Goal: Task Accomplishment & Management: Use online tool/utility

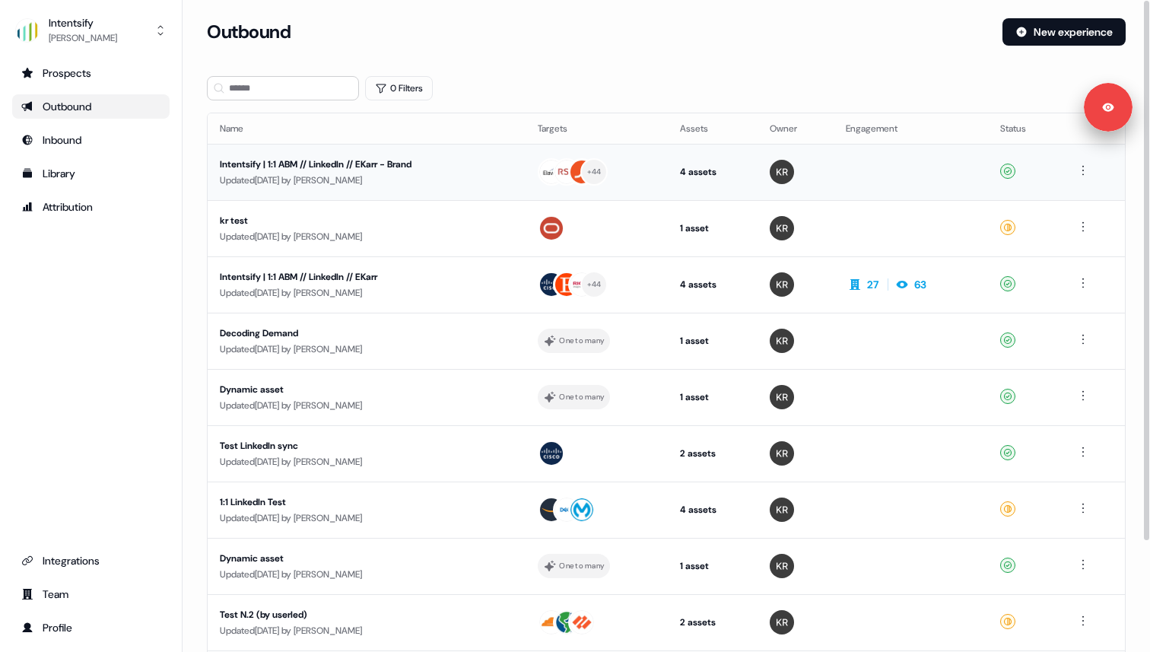
click at [344, 177] on div "Updated [DATE] by [PERSON_NAME]" at bounding box center [367, 180] width 294 height 15
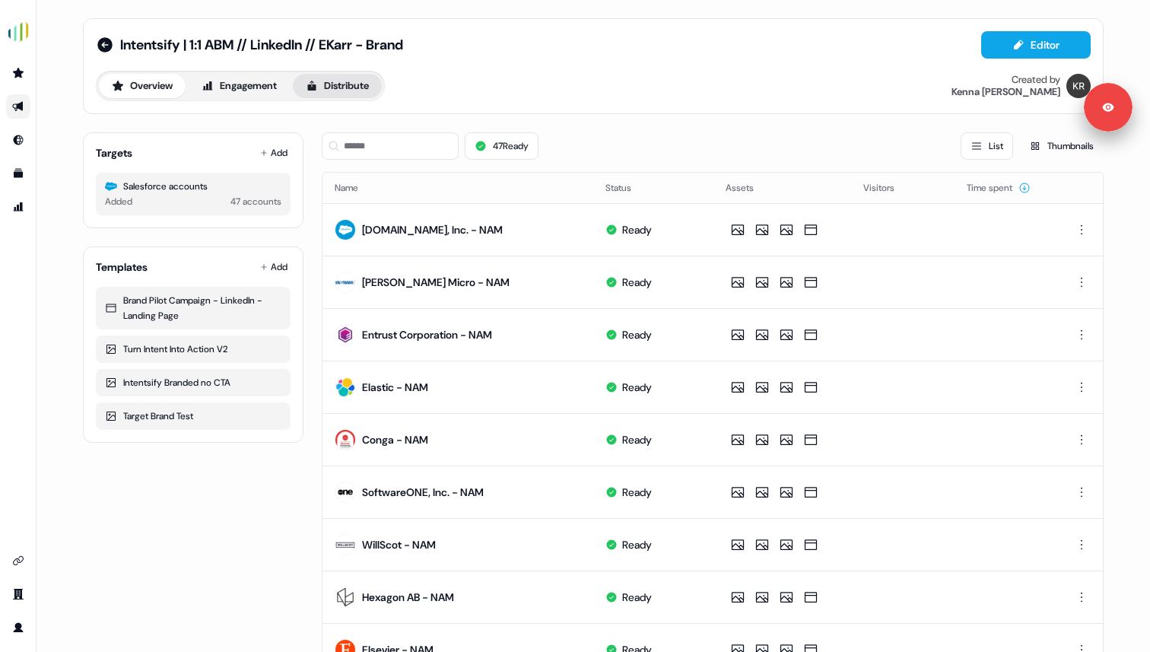
click at [339, 83] on button "Distribute" at bounding box center [337, 86] width 89 height 24
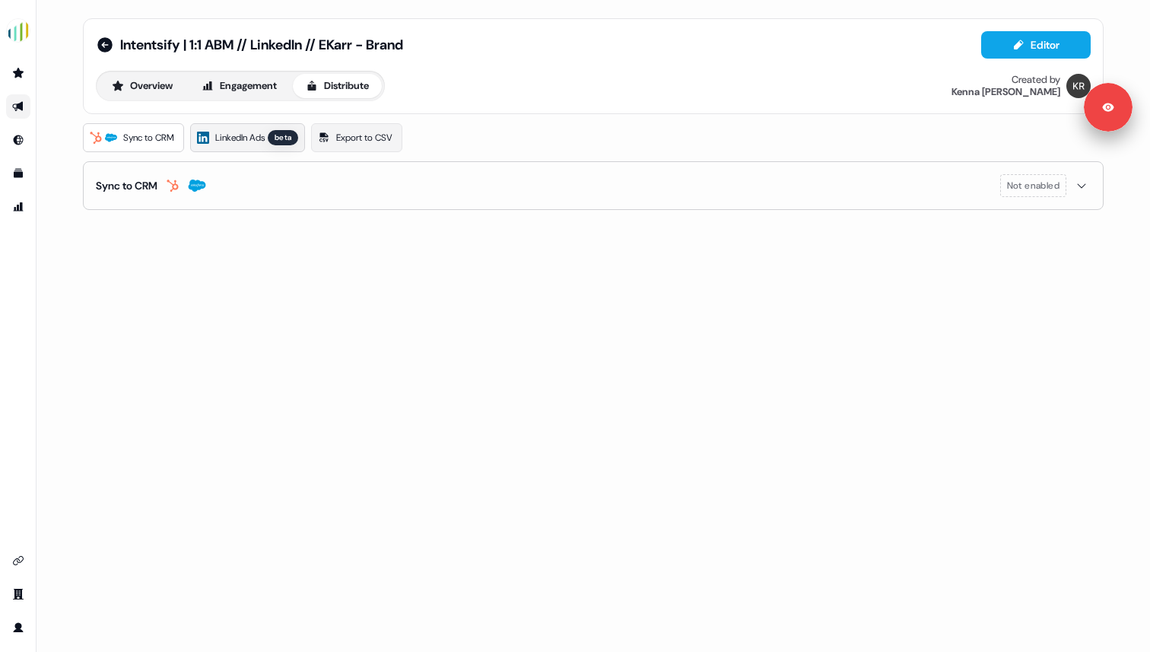
click at [260, 132] on span "LinkedIn Ads" at bounding box center [239, 137] width 49 height 15
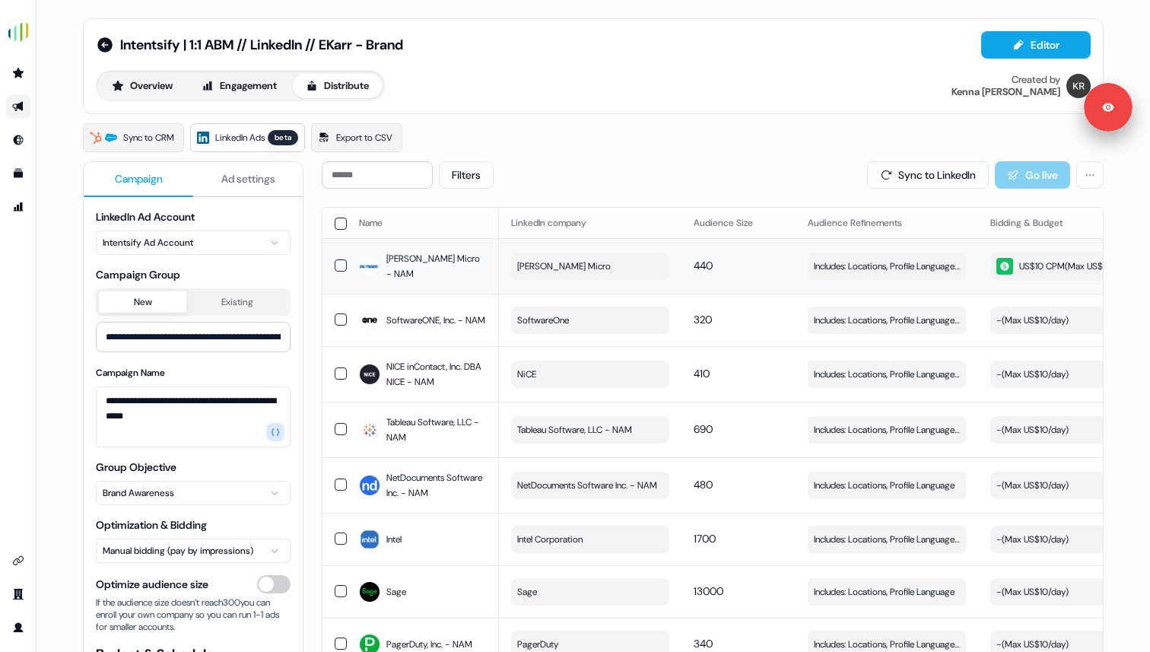
click at [1049, 271] on div "US$10 CPM ( Max US$10/day )" at bounding box center [1064, 266] width 135 height 17
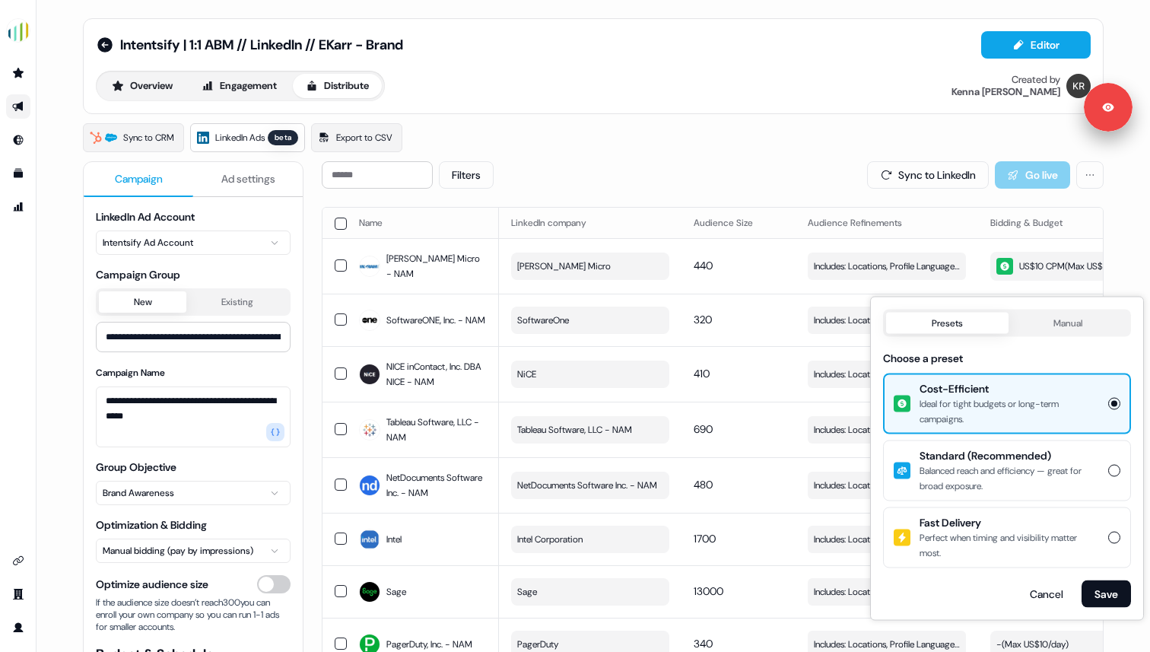
click at [923, 469] on div "Balanced reach and efficiency — great for broad exposure." at bounding box center [1010, 478] width 180 height 30
click at [1109, 469] on button "Standard (Recommended) Balanced reach and efficiency — great for broad exposure." at bounding box center [1115, 471] width 12 height 12
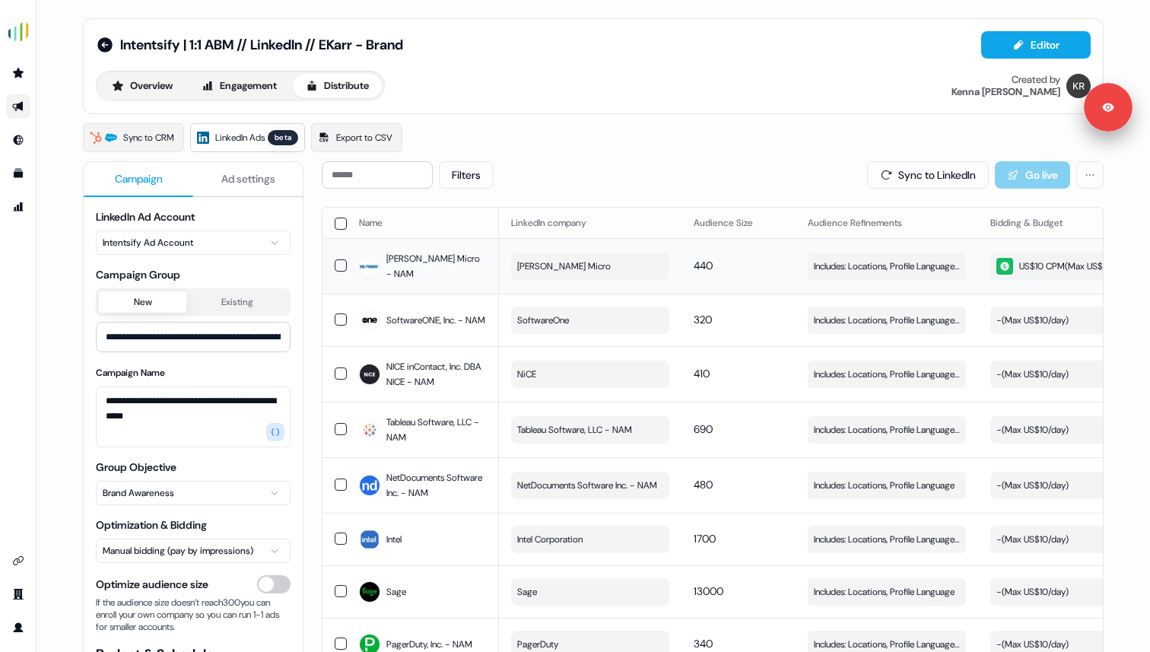
click at [1061, 269] on div "US$10 CPM ( Max US$10/day )" at bounding box center [1064, 266] width 135 height 17
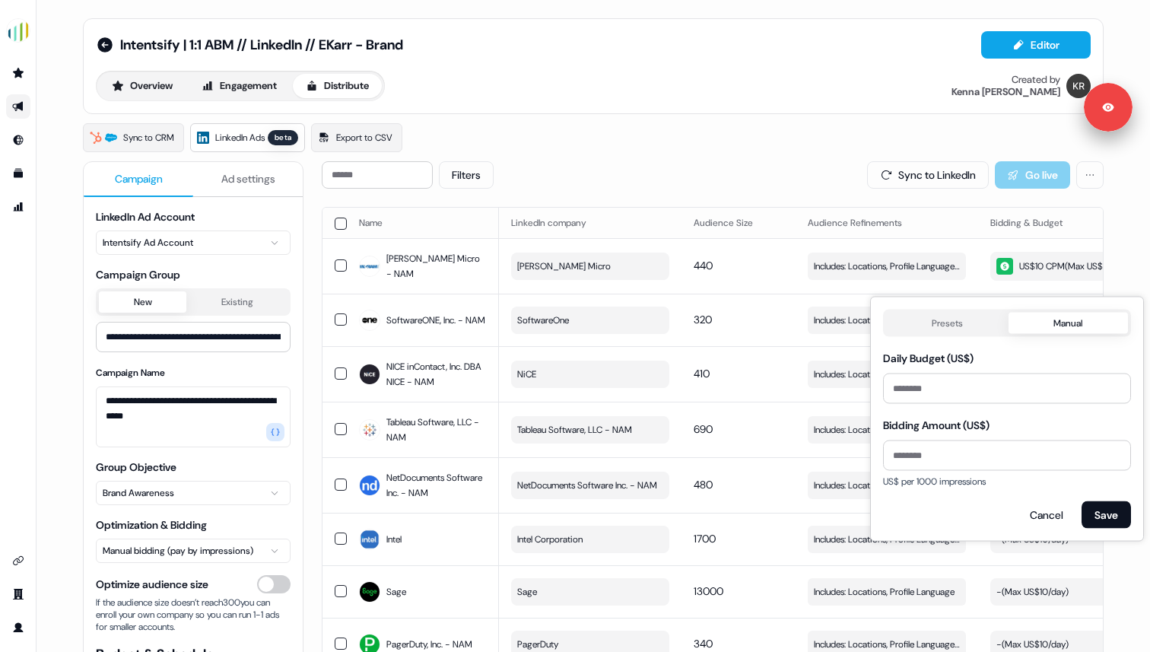
click at [1058, 317] on button "Manual" at bounding box center [1069, 323] width 120 height 21
click at [990, 380] on input "**" at bounding box center [1007, 389] width 248 height 30
type input "*"
click at [975, 410] on div "Presets Manual Daily Budget (US$) * Bidding Amount (US$) ** US$ per 1000 impres…" at bounding box center [1007, 419] width 248 height 219
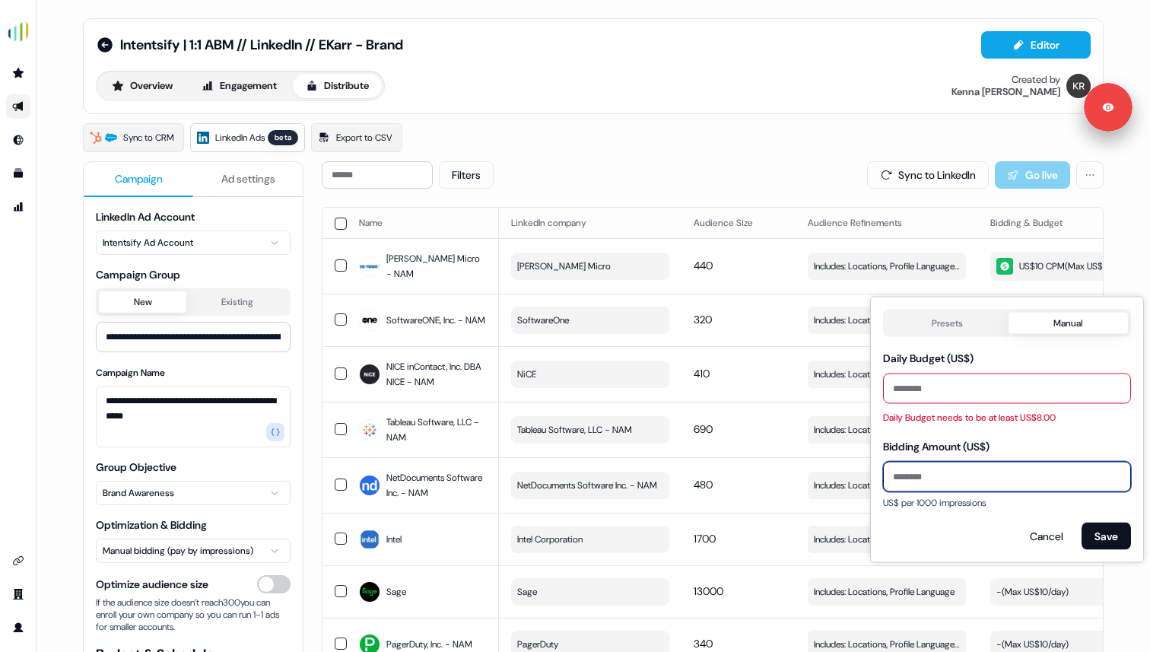
click at [978, 479] on input "**" at bounding box center [1007, 477] width 248 height 30
type input "*"
click at [1020, 448] on div "Bidding Amount (US$) *" at bounding box center [1007, 465] width 248 height 55
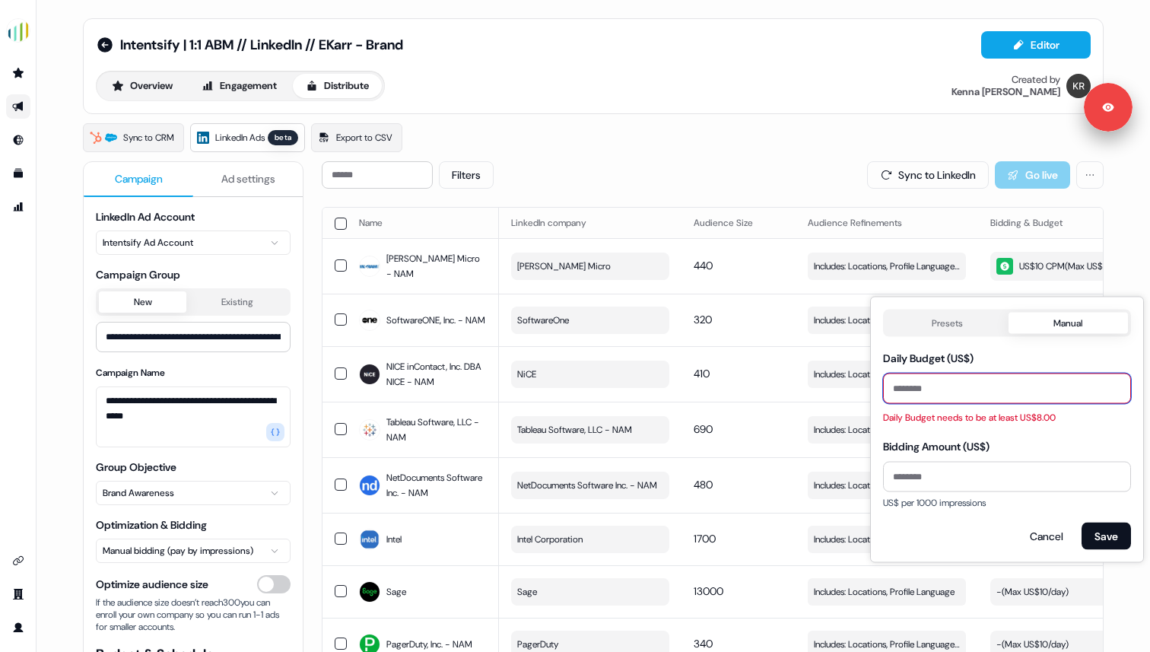
click at [1006, 399] on input "*" at bounding box center [1007, 389] width 248 height 30
click at [1029, 364] on div "Daily Budget (US$) Daily Budget needs to be at least US$8.00" at bounding box center [1007, 387] width 248 height 76
click at [1019, 385] on input "Daily Budget (US$)" at bounding box center [1007, 389] width 248 height 30
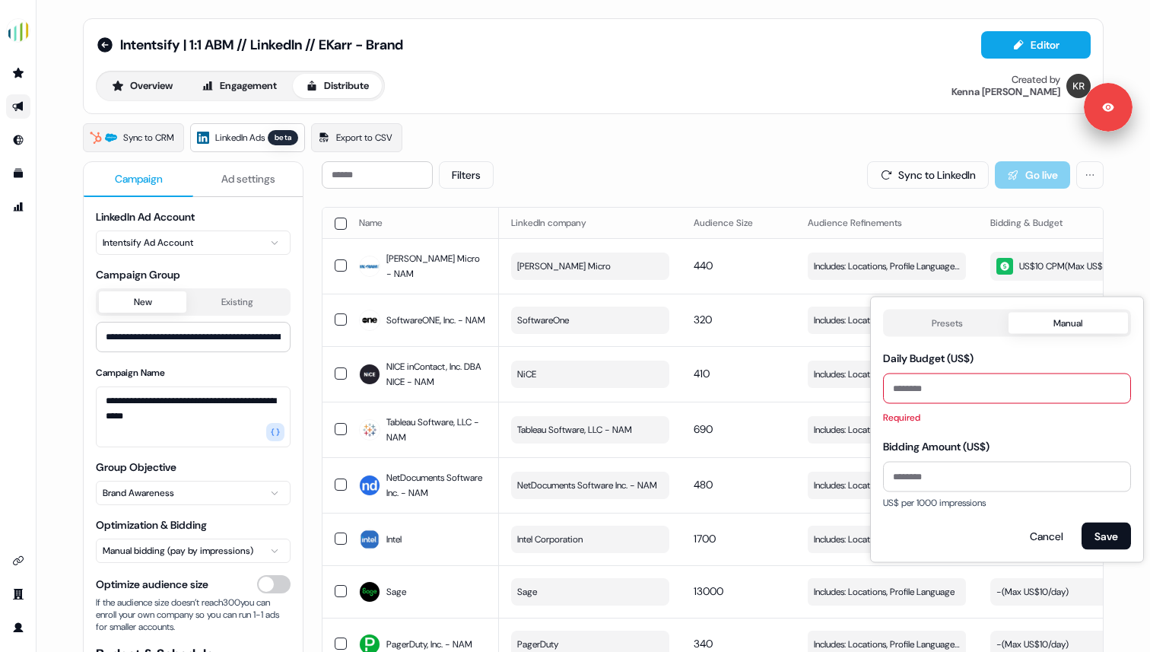
click at [1023, 421] on div "Required" at bounding box center [1007, 417] width 248 height 15
click at [788, 143] on div "Sync to CRM LinkedIn Ads beta Export to CSV" at bounding box center [593, 137] width 1021 height 29
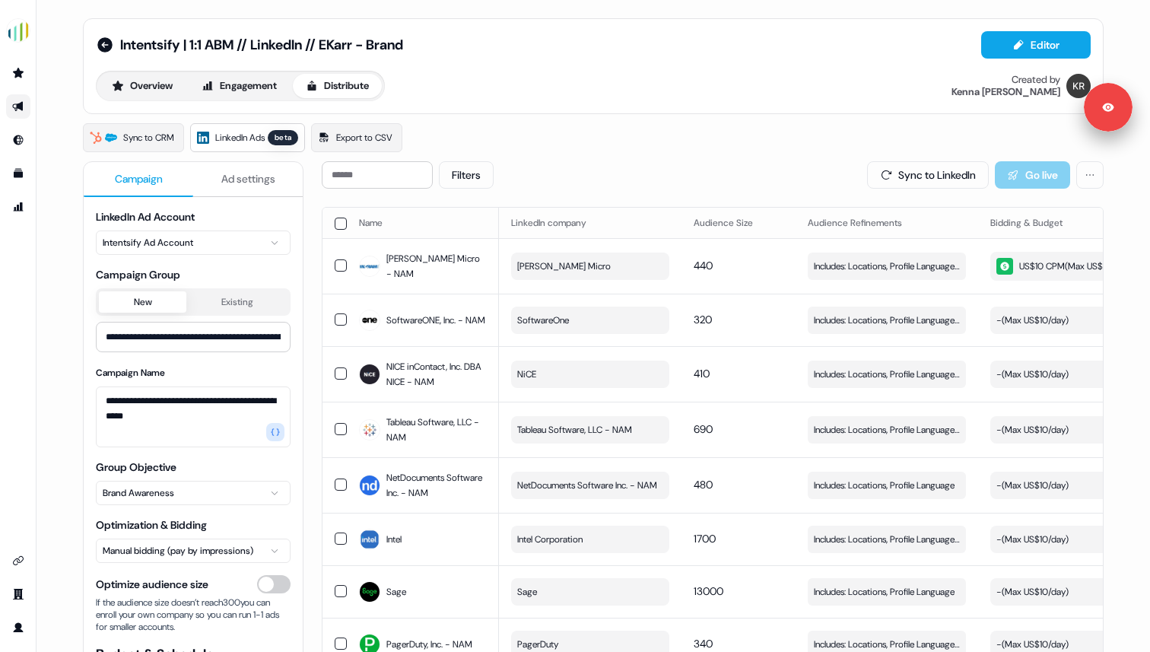
click at [782, 149] on div "Sync to CRM LinkedIn Ads beta Export to CSV" at bounding box center [593, 137] width 1021 height 29
click at [105, 49] on icon at bounding box center [104, 44] width 15 height 15
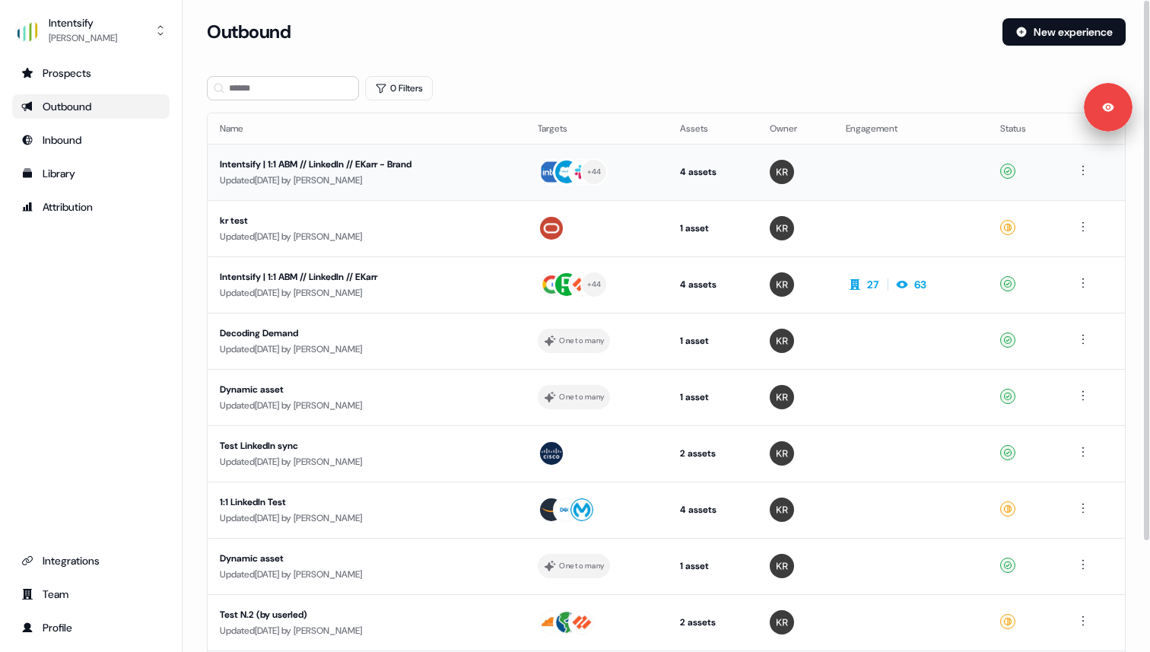
click at [259, 167] on div "Intentsify | 1:1 ABM // LinkedIn // EKarr - Brand" at bounding box center [364, 164] width 288 height 15
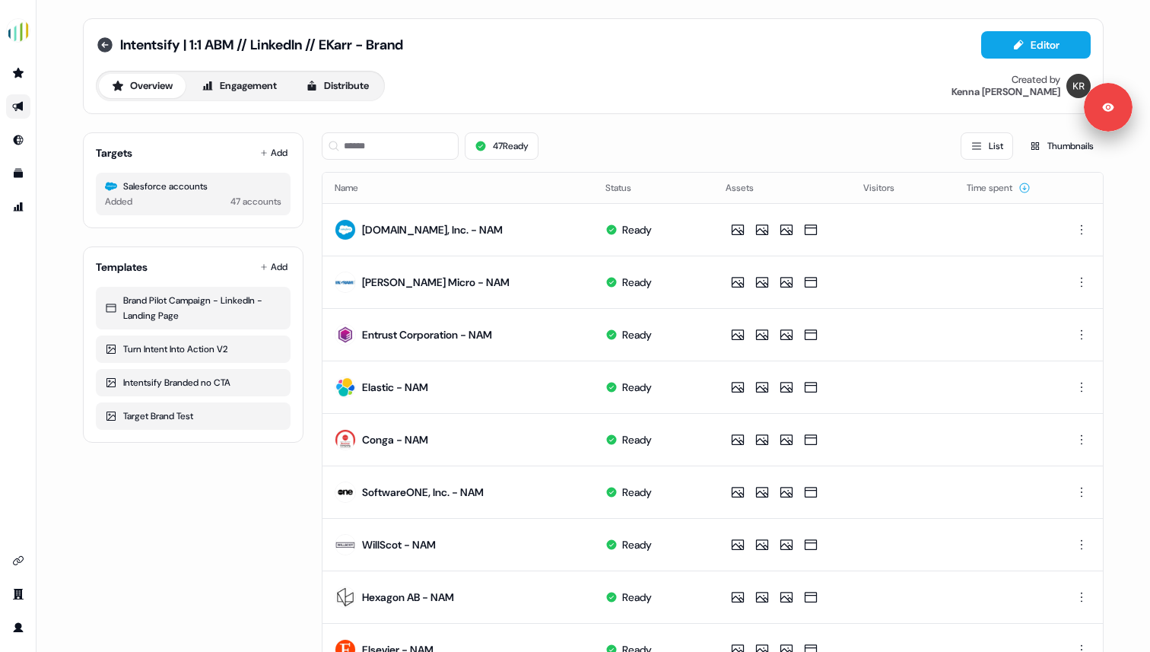
click at [105, 49] on icon at bounding box center [104, 44] width 15 height 15
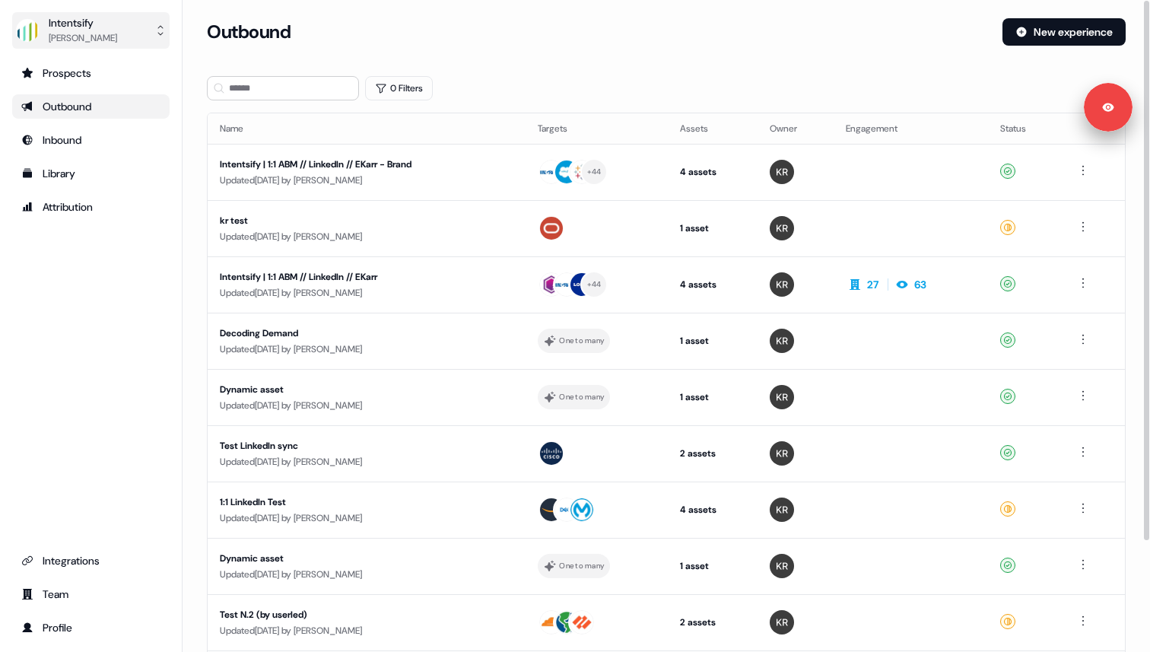
click at [117, 37] on button "Intentsify [PERSON_NAME]" at bounding box center [91, 30] width 158 height 37
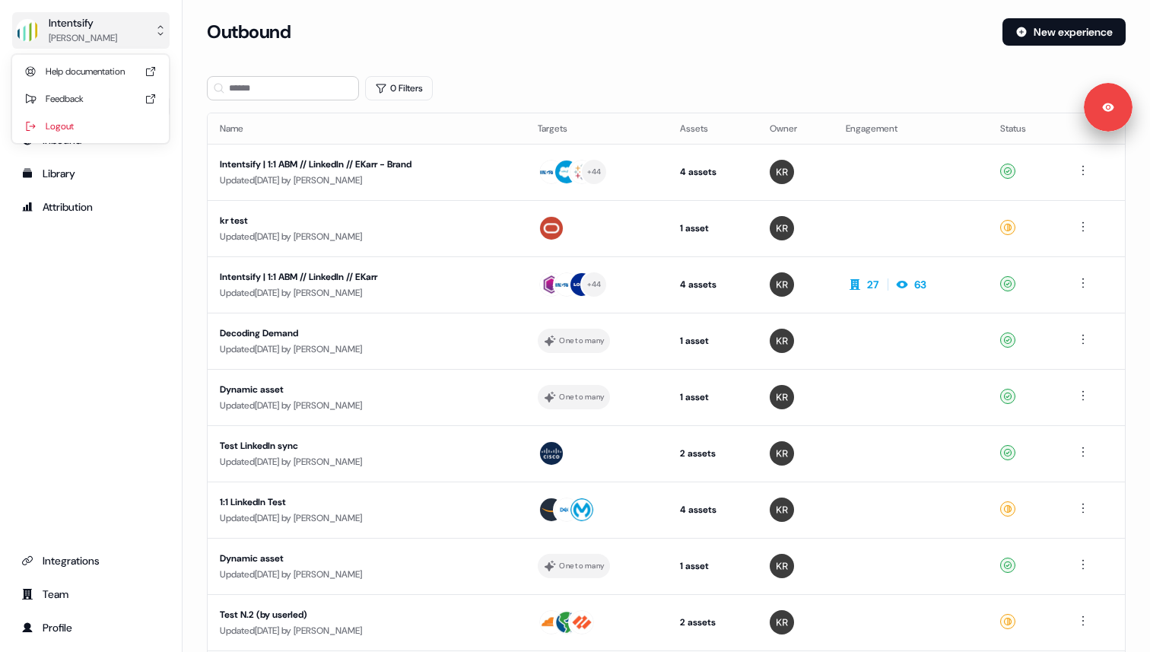
click at [117, 37] on button "Intentsify [PERSON_NAME]" at bounding box center [91, 30] width 158 height 37
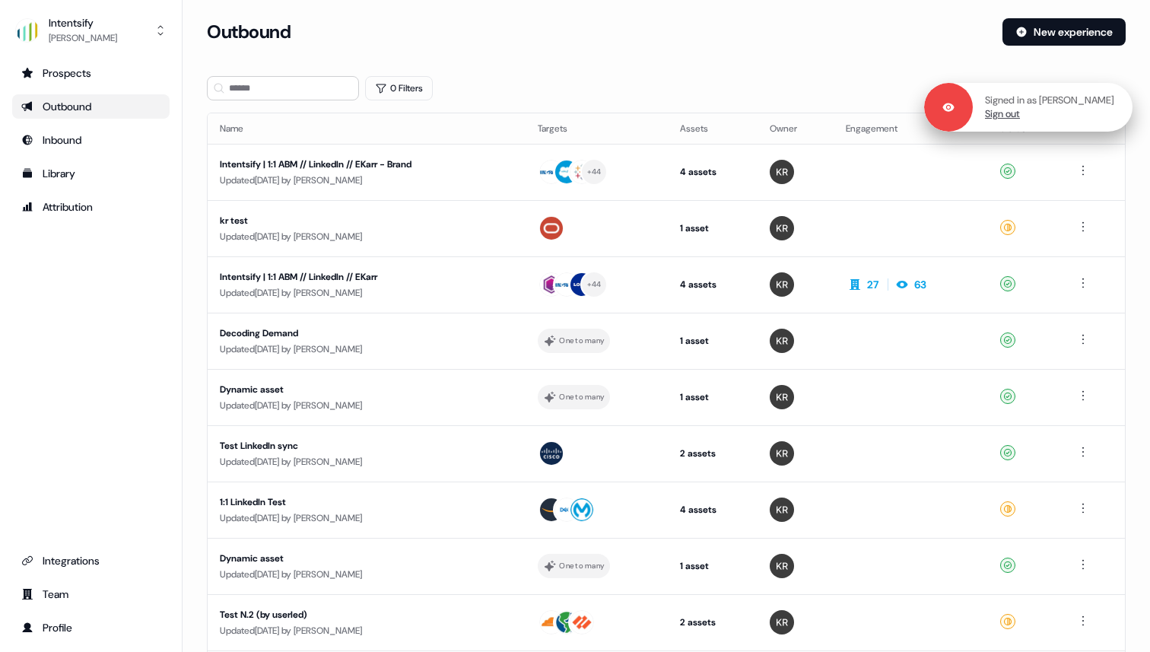
click at [1007, 115] on link "Sign out" at bounding box center [1002, 114] width 35 height 14
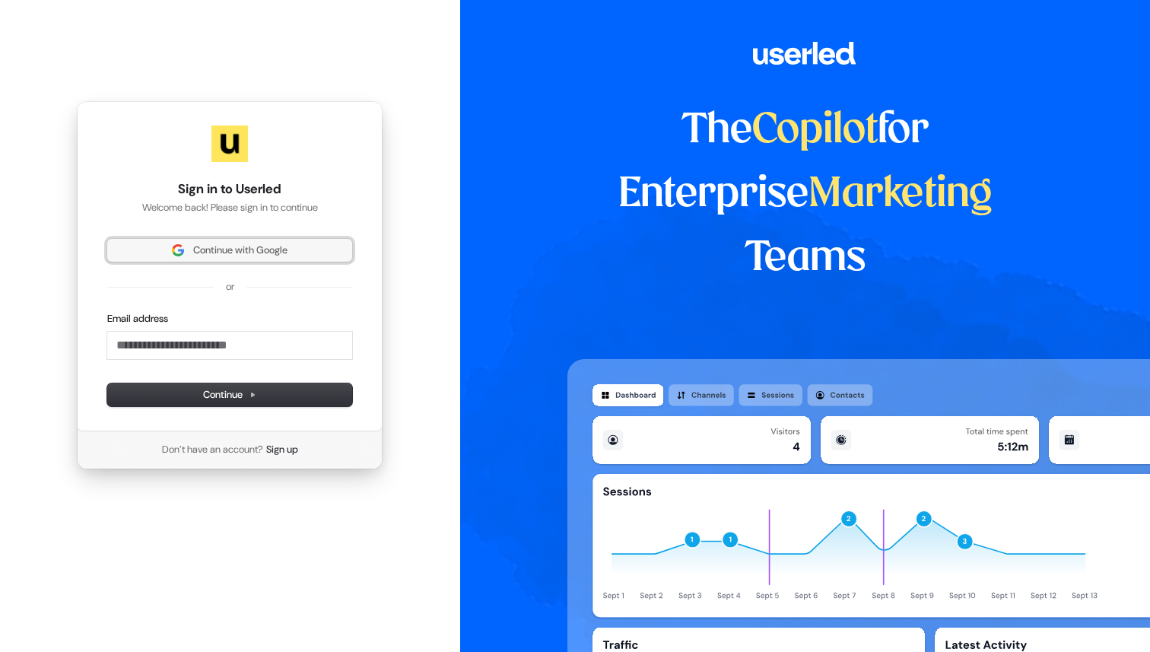
click at [285, 250] on span "Continue with Google" at bounding box center [240, 250] width 94 height 14
click at [218, 250] on span "Continue with Google" at bounding box center [240, 250] width 94 height 14
